Goal: Book appointment/travel/reservation

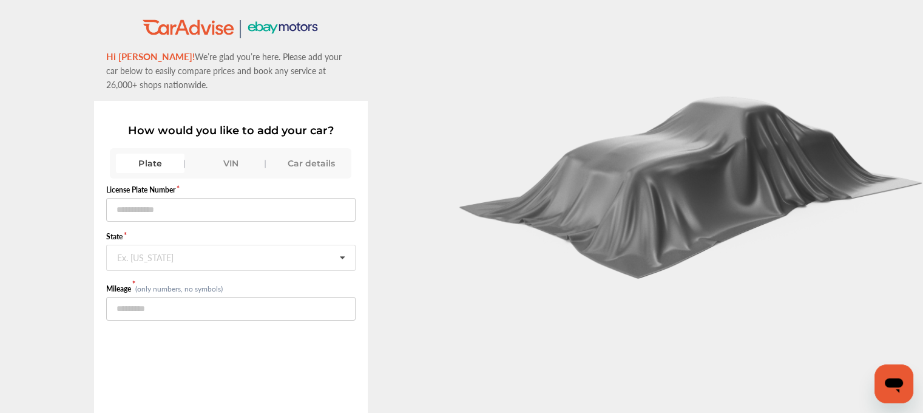
click at [231, 157] on div "VIN" at bounding box center [231, 163] width 69 height 19
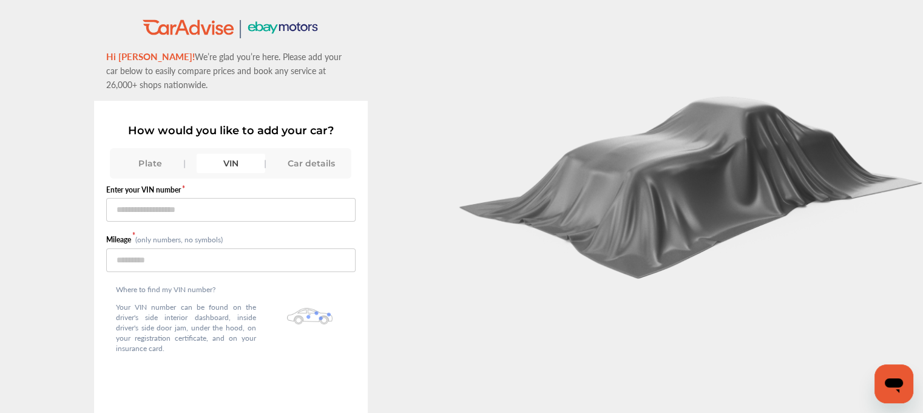
click at [194, 234] on small "(only numbers, no symbols)" at bounding box center [178, 239] width 87 height 10
click at [172, 214] on input "text" at bounding box center [230, 210] width 249 height 24
paste input "**********"
type input "**********"
click at [135, 262] on input "number" at bounding box center [230, 260] width 249 height 24
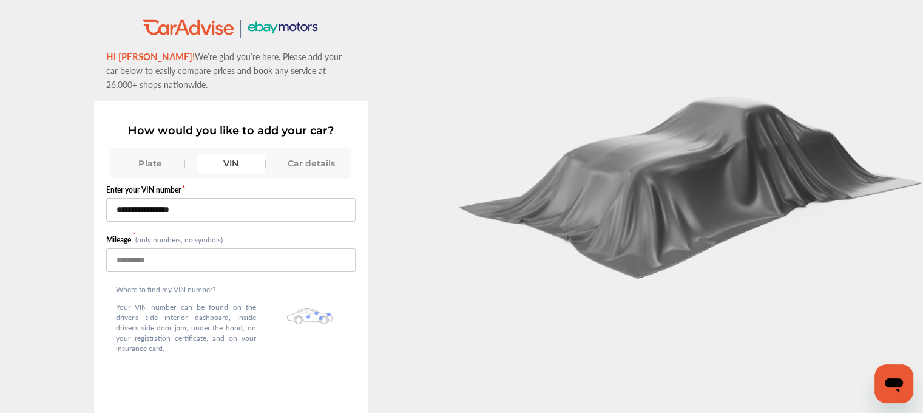
type input "*****"
click at [165, 304] on p "Your VIN number can be found on the driver's side interior dashboard, inside dr…" at bounding box center [186, 328] width 140 height 52
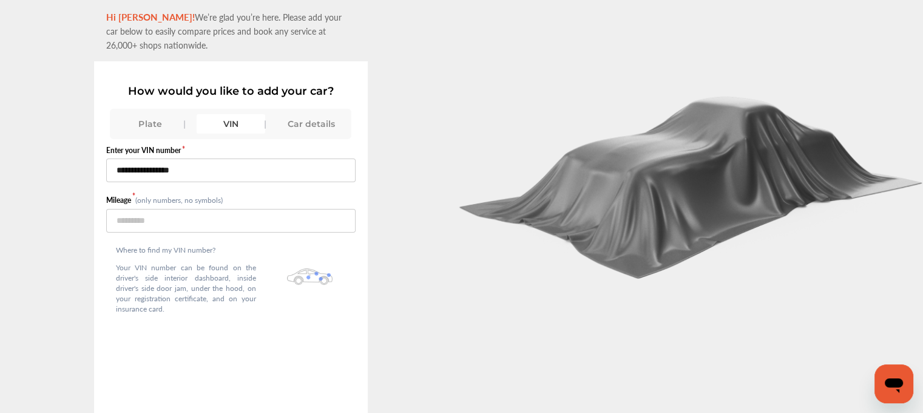
scroll to position [91, 0]
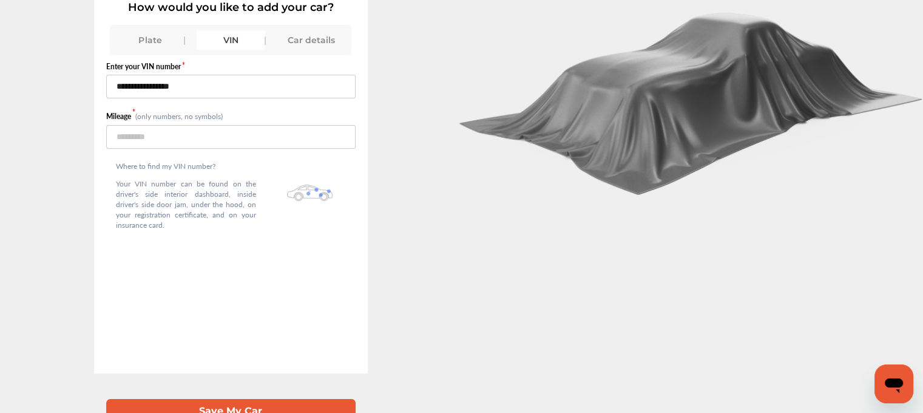
click at [198, 343] on div "**********" at bounding box center [230, 239] width 249 height 368
click at [438, 327] on div "**********" at bounding box center [231, 134] width 462 height 478
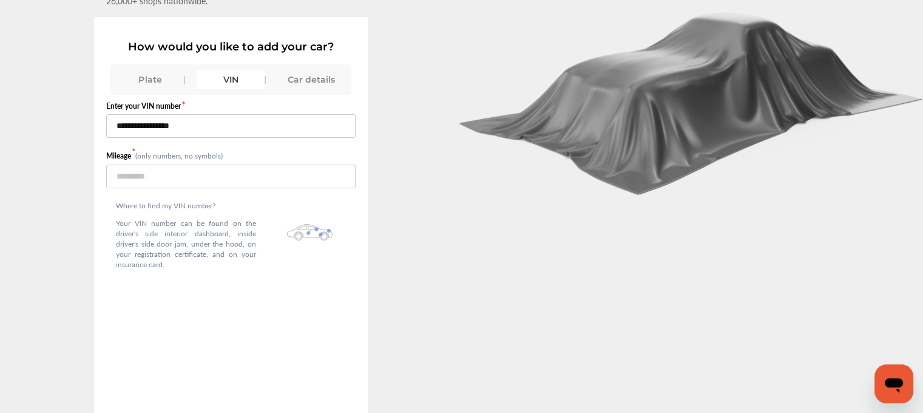
scroll to position [39, 0]
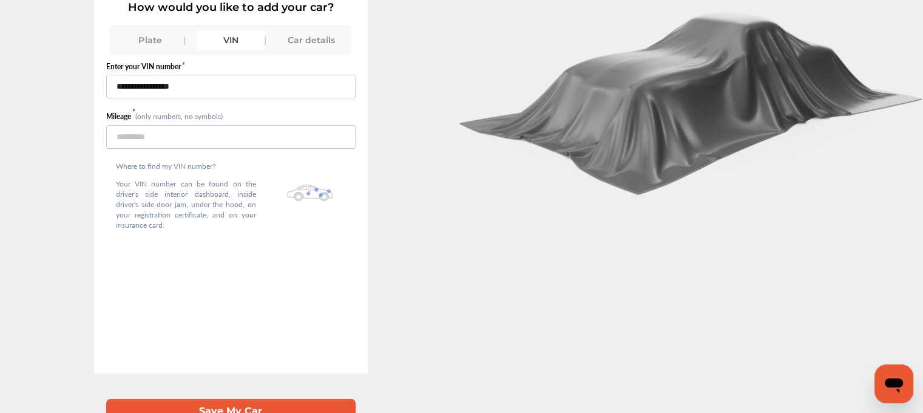
drag, startPoint x: 333, startPoint y: 335, endPoint x: 308, endPoint y: 344, distance: 25.9
click at [308, 344] on div "**********" at bounding box center [230, 239] width 249 height 368
click at [278, 399] on button "Save My Car" at bounding box center [230, 411] width 249 height 25
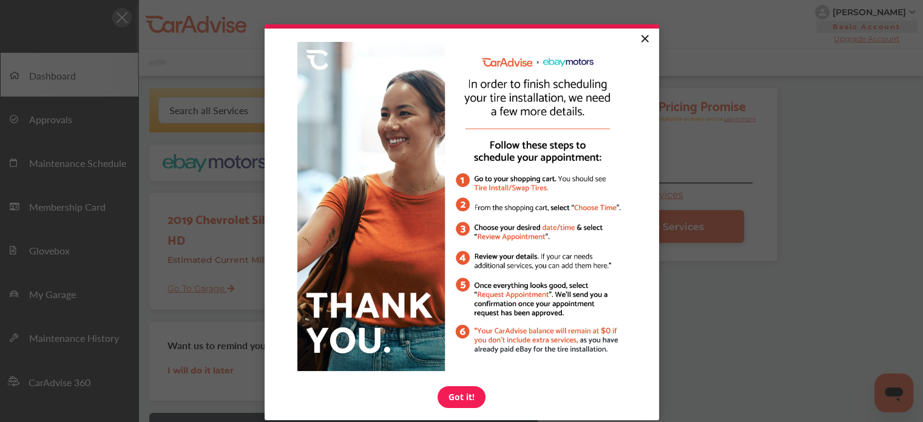
click at [639, 38] on link "×" at bounding box center [644, 40] width 21 height 22
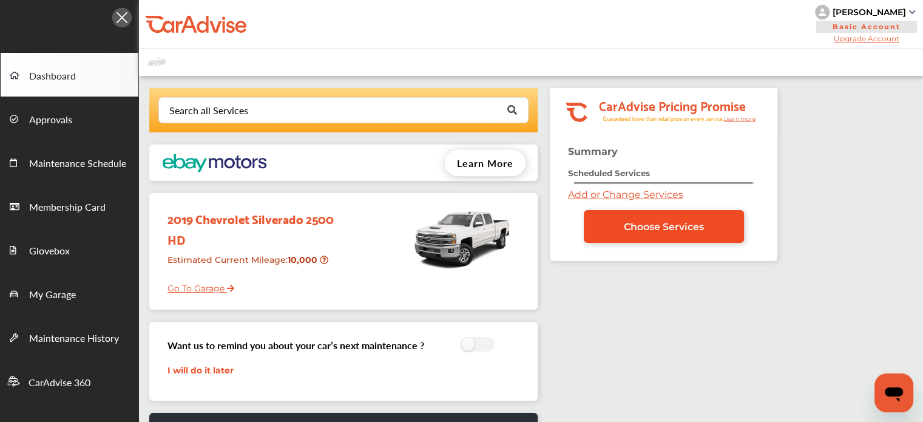
click at [612, 230] on link "Choose Services" at bounding box center [664, 226] width 160 height 33
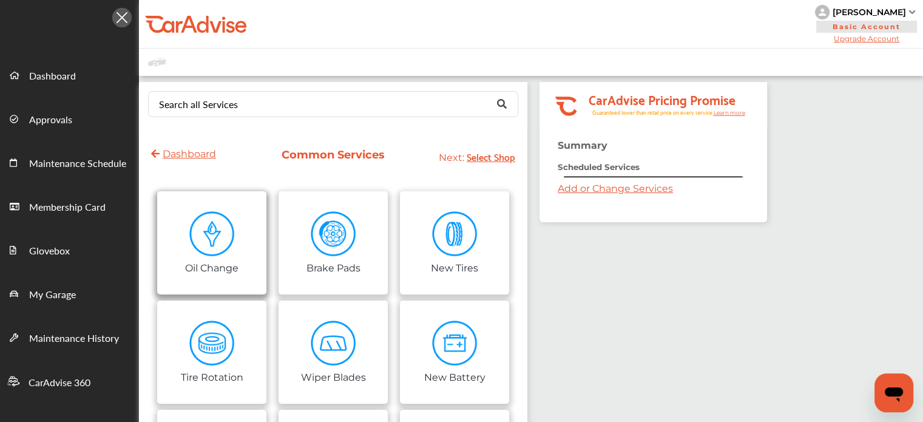
click at [218, 240] on img at bounding box center [212, 234] width 46 height 46
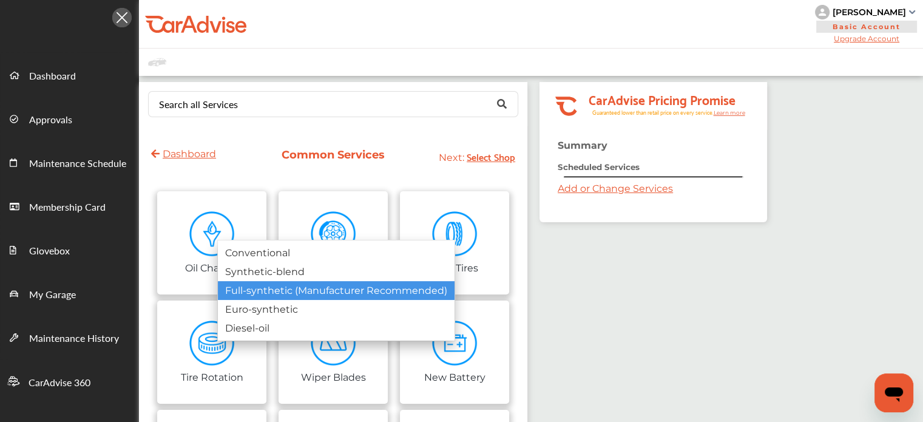
click at [234, 285] on div "Full-synthetic (Manufacturer Recommended)" at bounding box center [336, 290] width 237 height 19
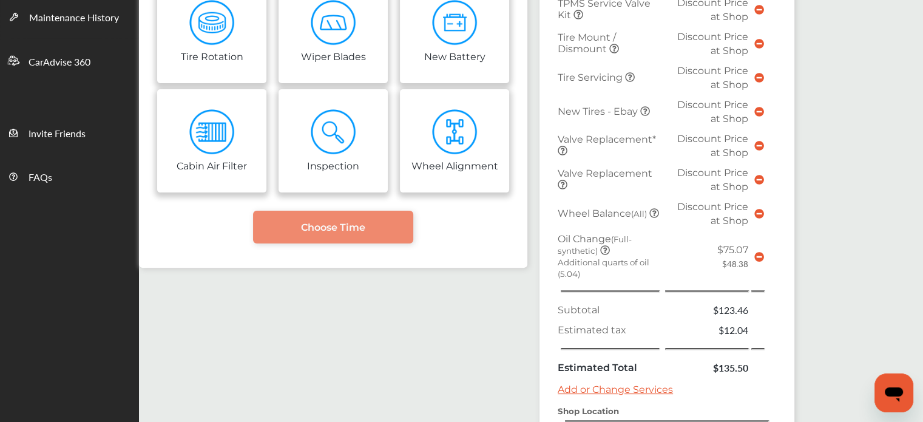
scroll to position [321, 0]
click at [755, 252] on icon at bounding box center [760, 257] width 10 height 10
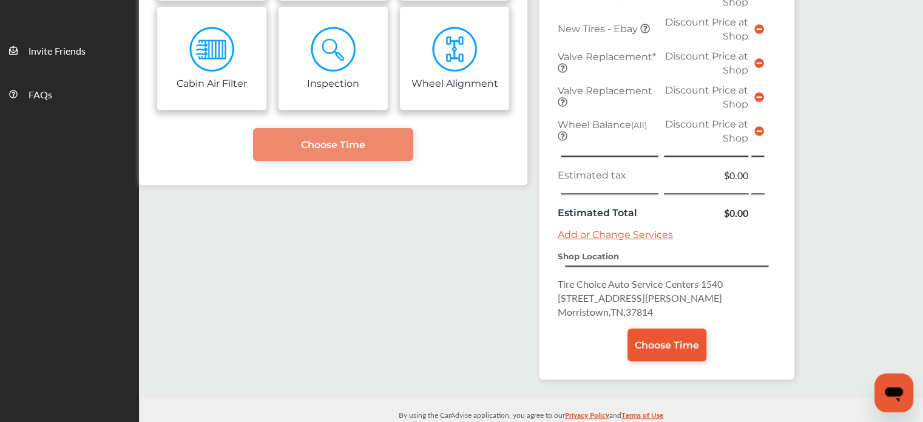
scroll to position [408, 0]
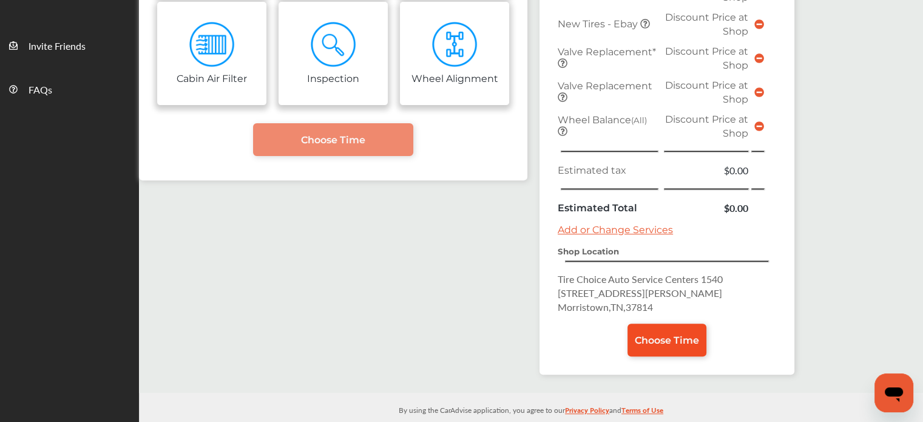
click at [646, 336] on span "Choose Time" at bounding box center [667, 340] width 64 height 12
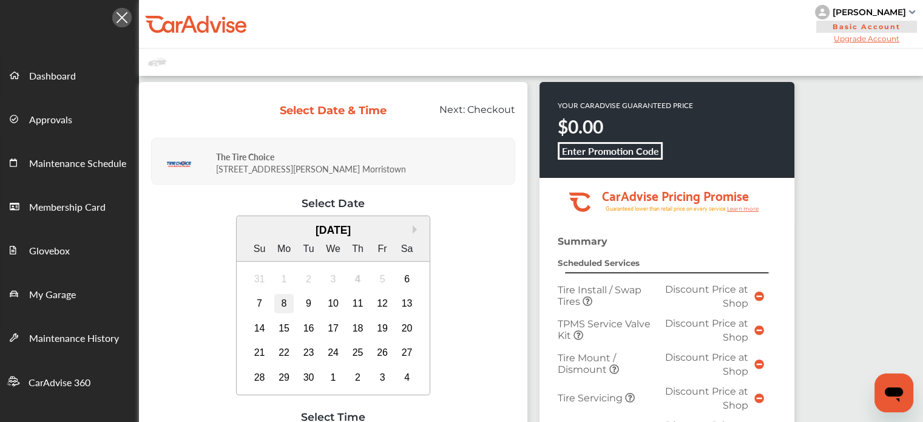
click at [280, 303] on div "8" at bounding box center [283, 303] width 19 height 19
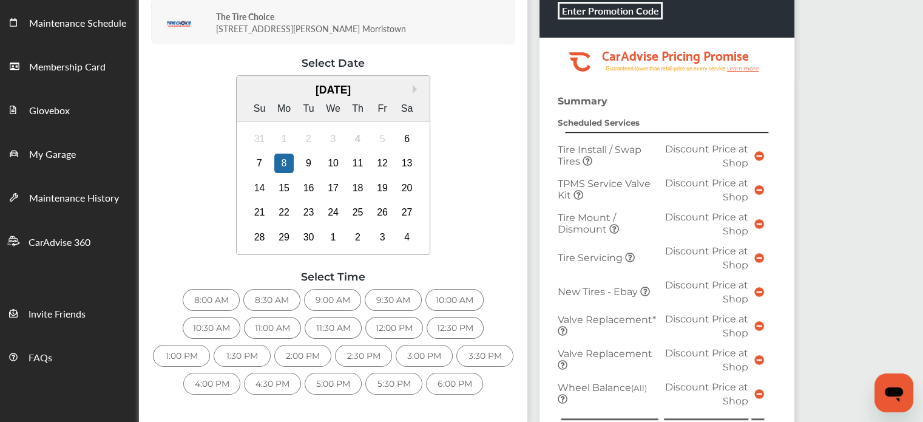
scroll to position [165, 0]
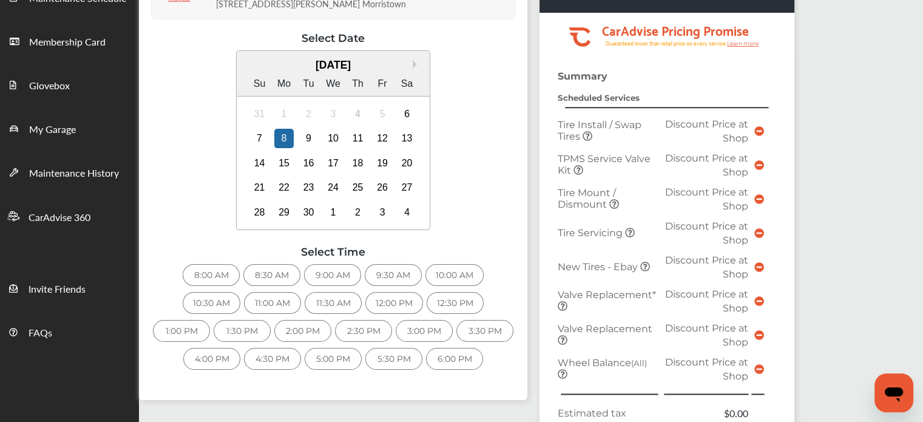
click at [444, 276] on div "10:00 AM" at bounding box center [455, 275] width 58 height 22
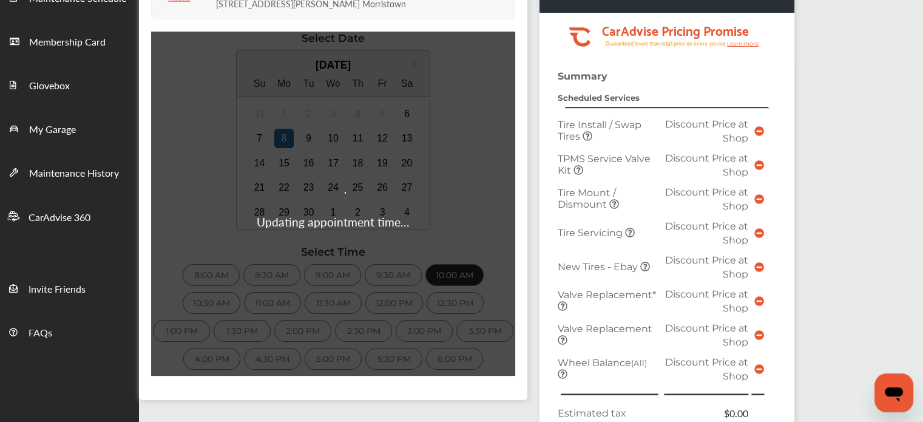
scroll to position [380, 0]
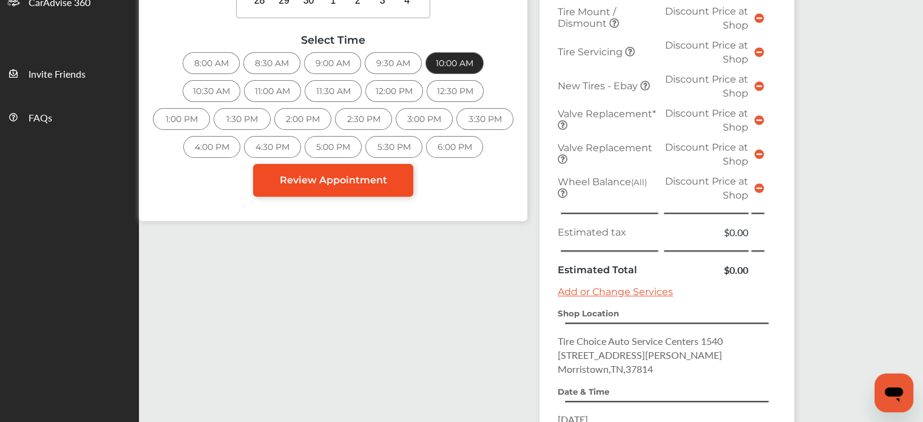
click at [365, 174] on span "Review Appointment" at bounding box center [333, 180] width 107 height 12
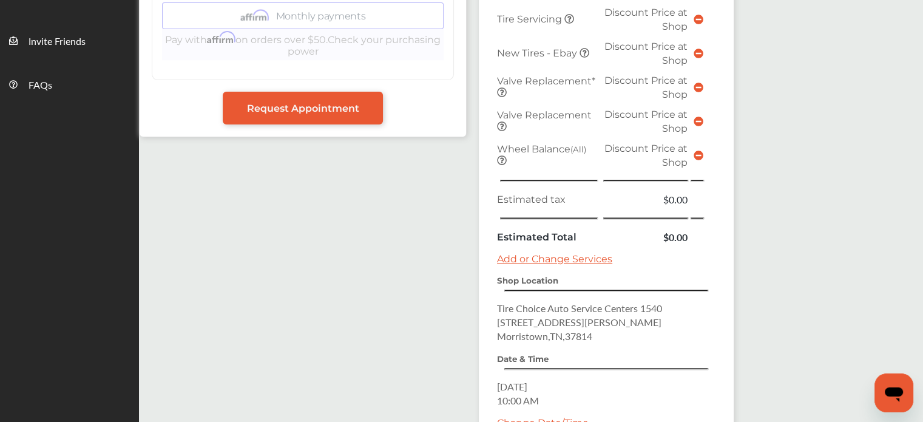
scroll to position [531, 0]
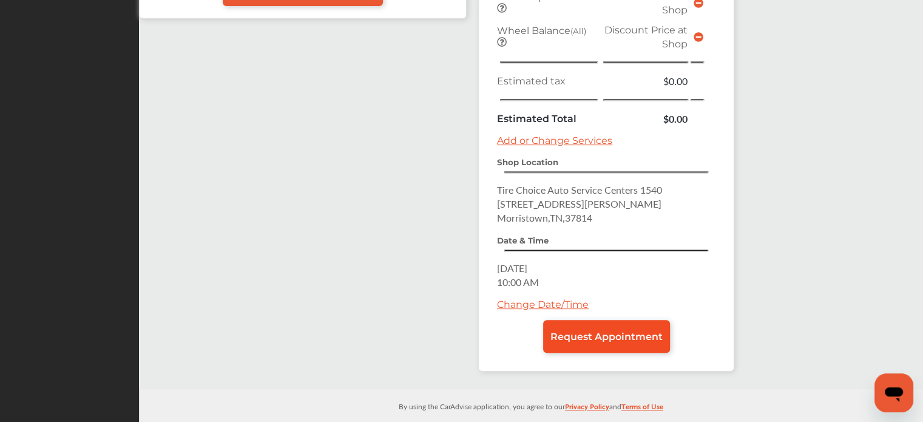
click at [585, 336] on link "Request Appointment" at bounding box center [606, 336] width 127 height 33
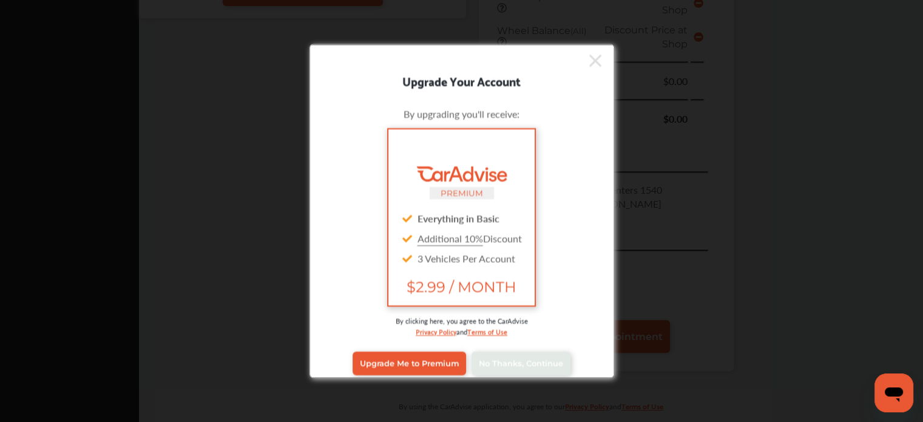
click at [507, 339] on div "Upgrade Me to Premium No Thanks, Continue" at bounding box center [462, 363] width 287 height 49
click at [509, 361] on span "No Thanks, Continue" at bounding box center [521, 363] width 84 height 9
